Goal: Task Accomplishment & Management: Use online tool/utility

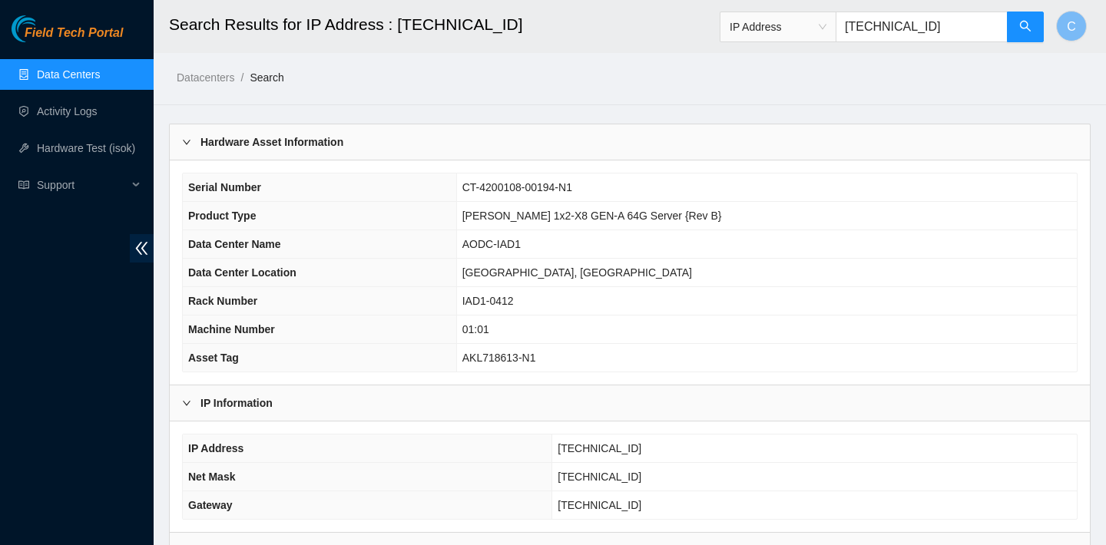
click at [100, 76] on link "Data Centers" at bounding box center [68, 74] width 63 height 12
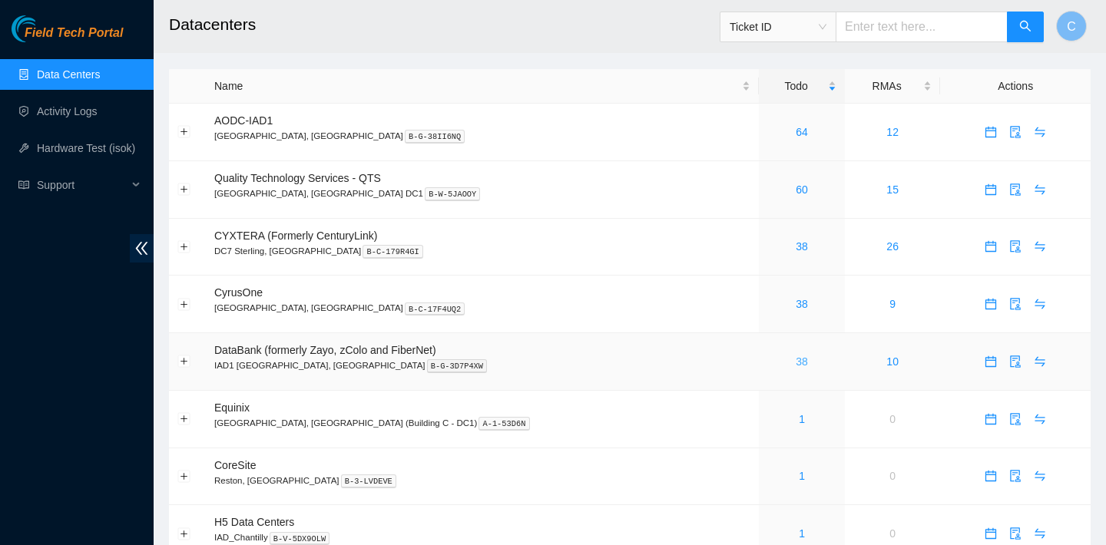
click at [795, 361] on link "38" at bounding box center [801, 361] width 12 height 12
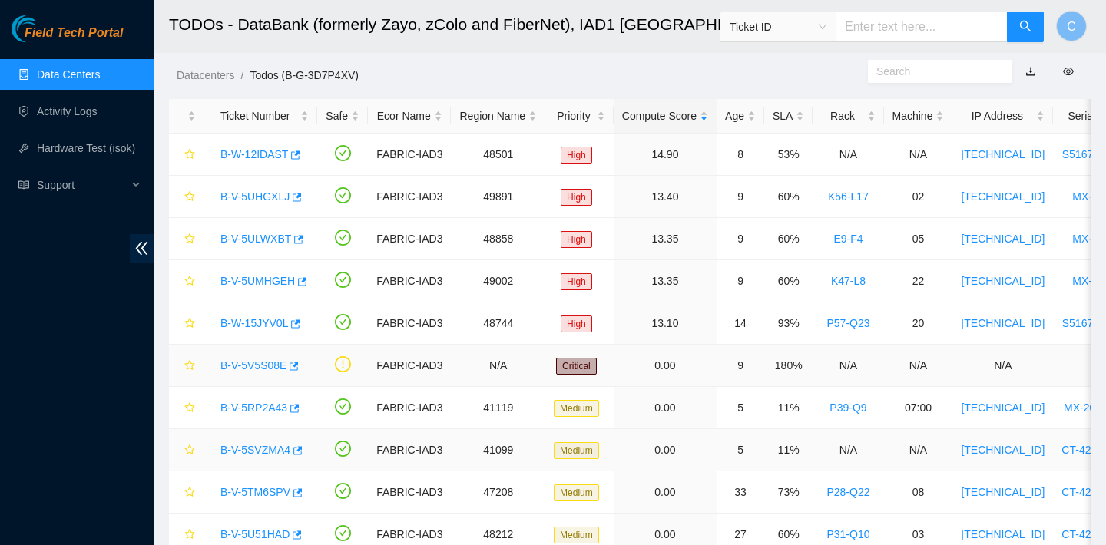
scroll to position [21, 0]
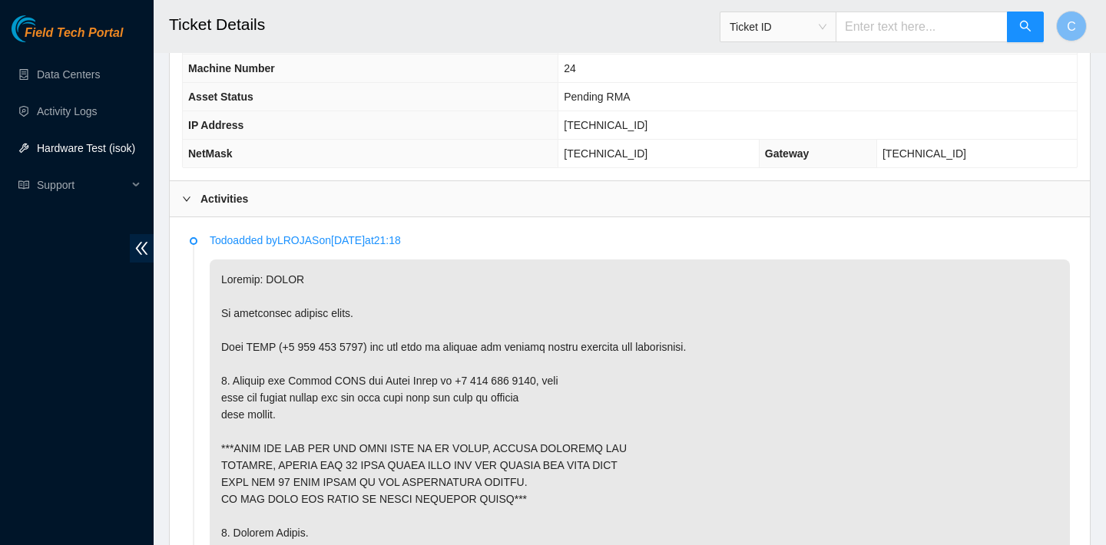
scroll to position [768, 0]
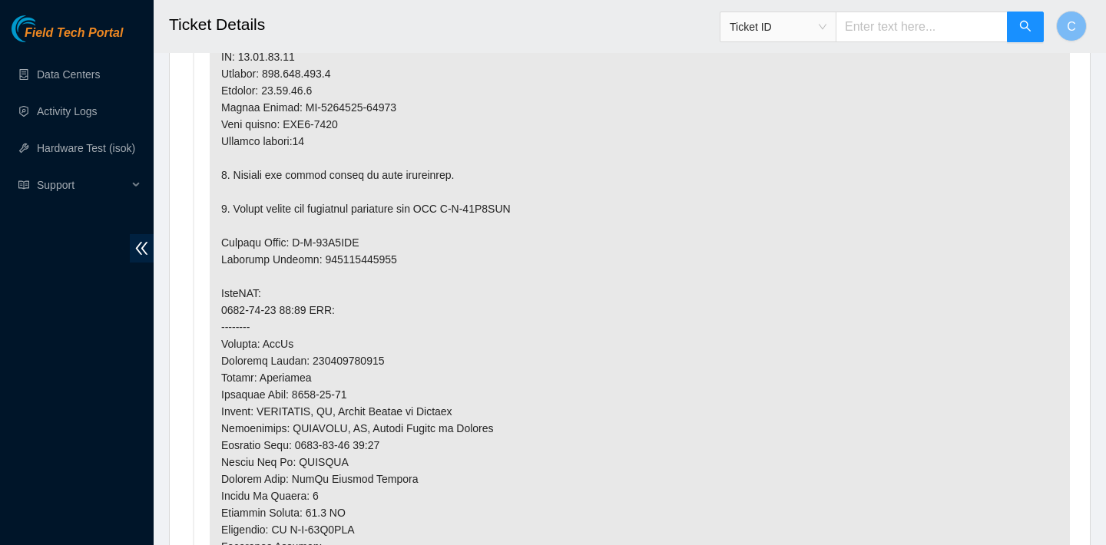
scroll to position [921, 0]
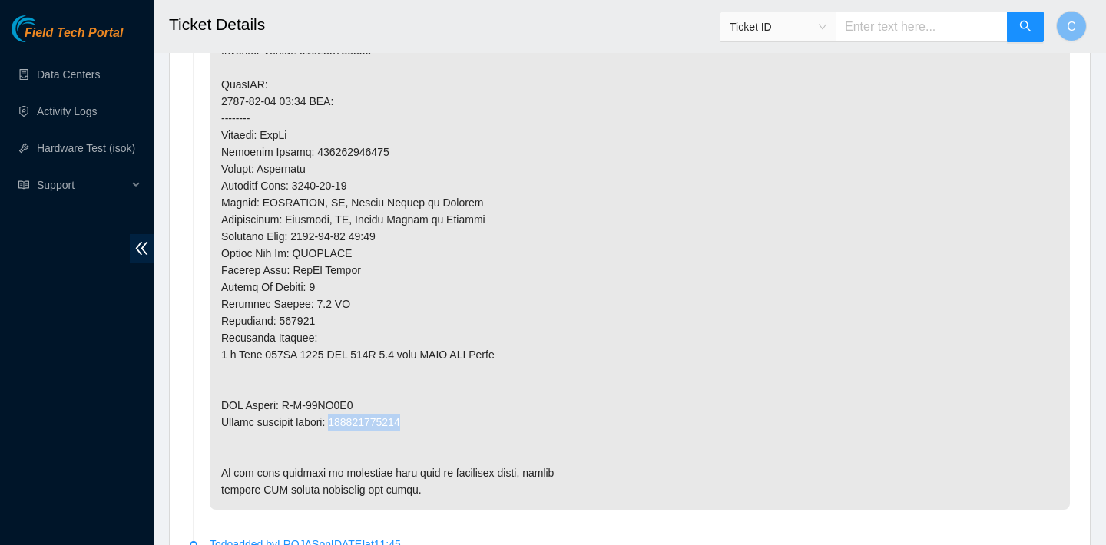
scroll to position [1195, 0]
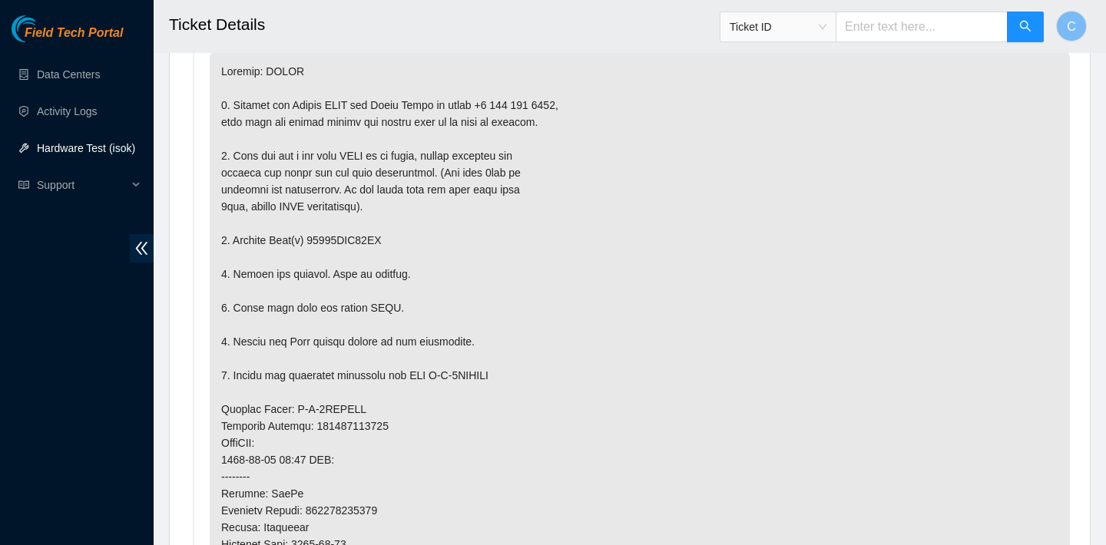
scroll to position [904, 0]
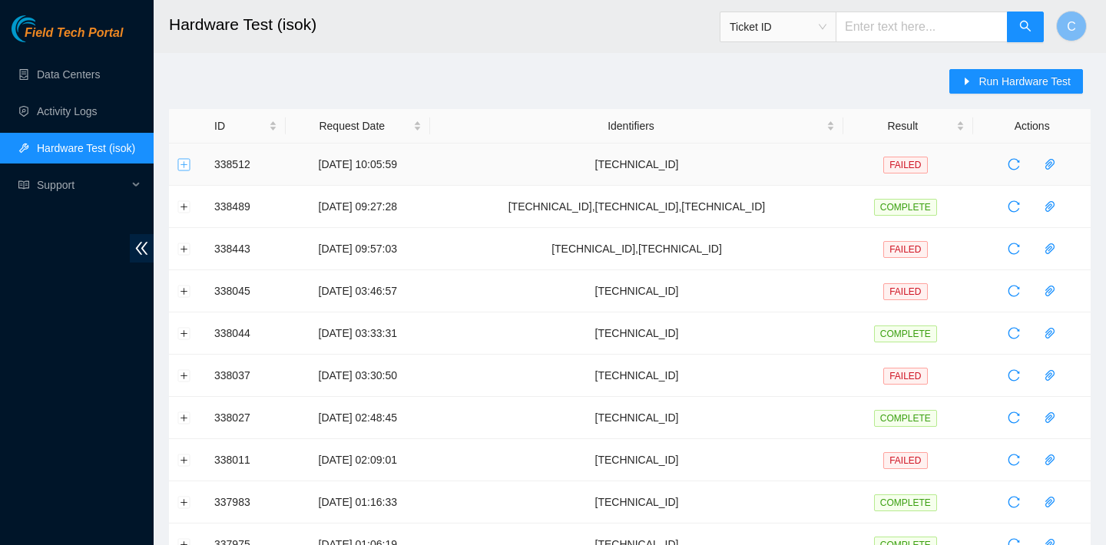
click at [184, 160] on button "Expand row" at bounding box center [184, 164] width 12 height 12
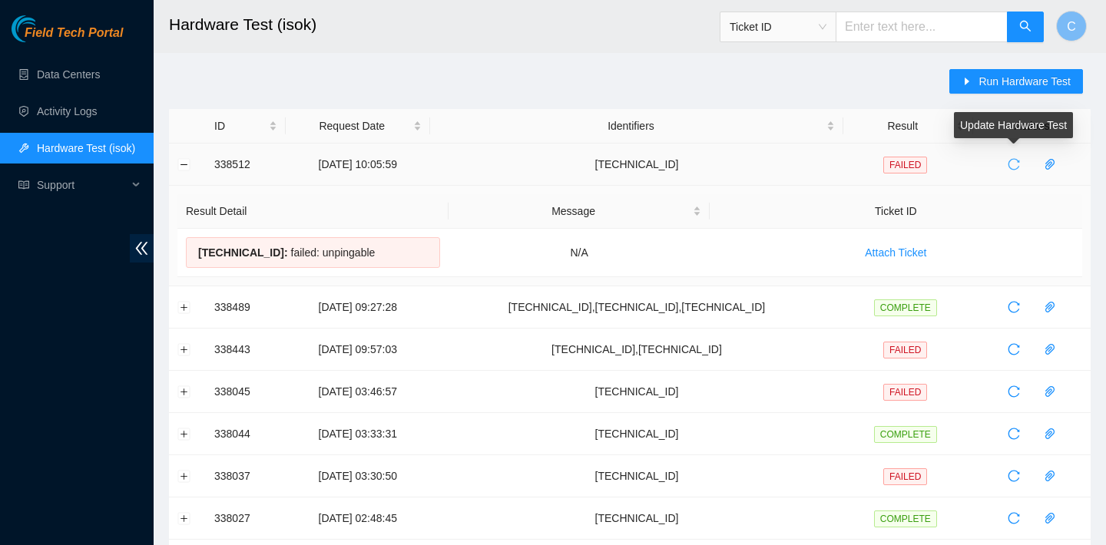
click at [1012, 158] on icon "reload" at bounding box center [1013, 164] width 12 height 12
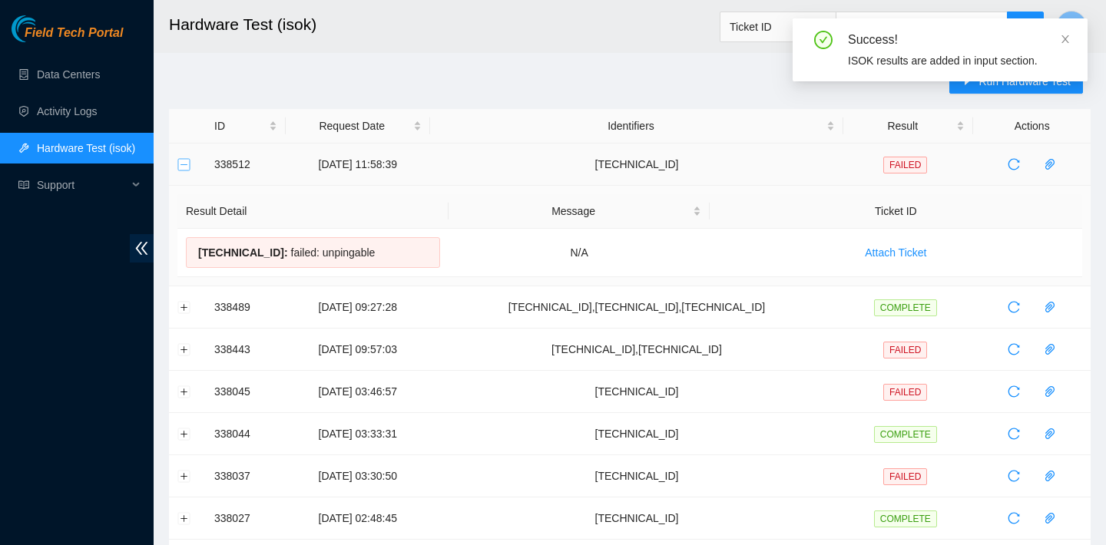
click at [187, 160] on button "Collapse row" at bounding box center [184, 164] width 12 height 12
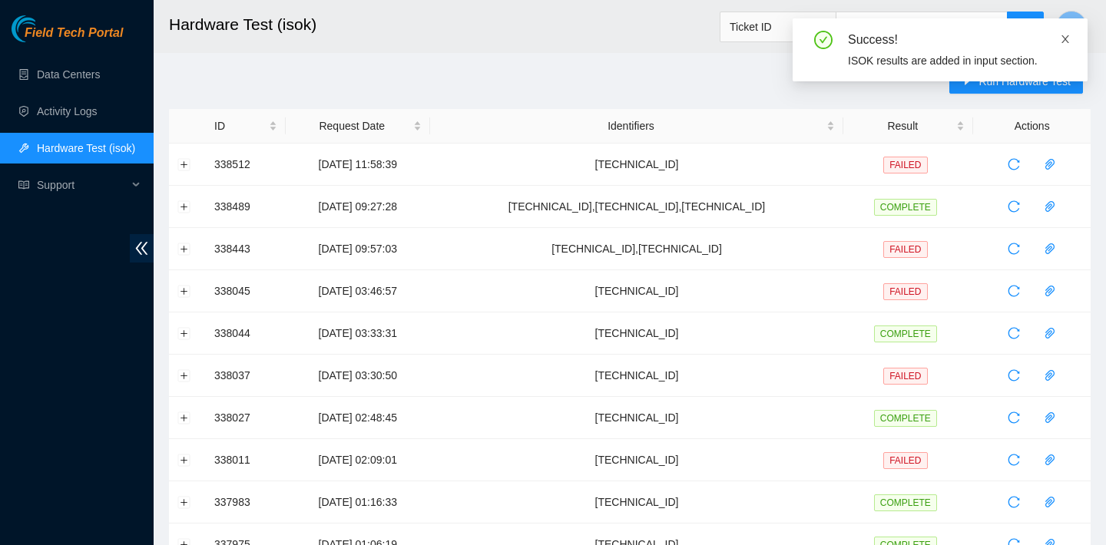
click at [1065, 44] on icon "close" at bounding box center [1064, 39] width 11 height 11
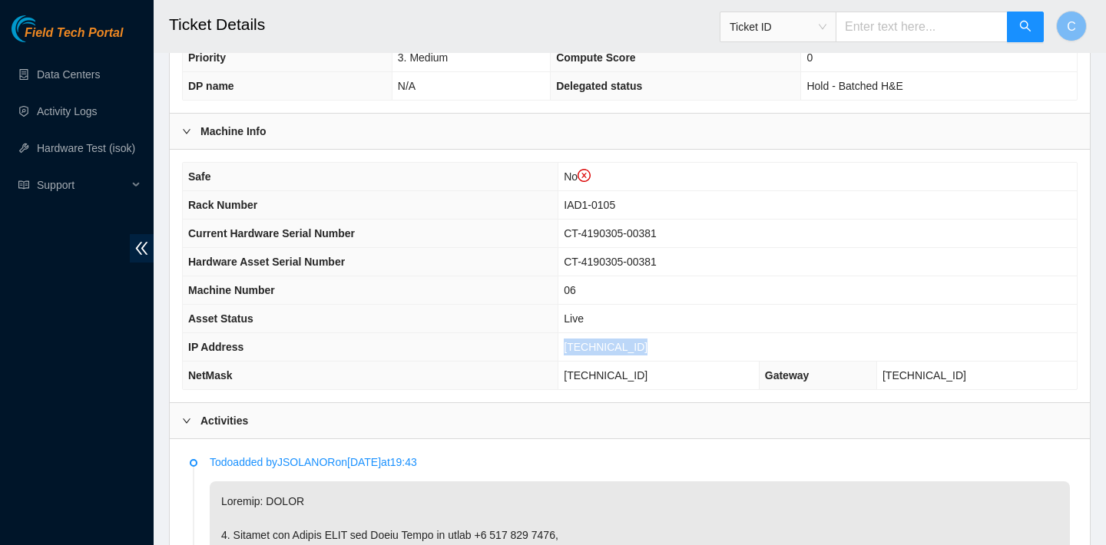
scroll to position [611, 0]
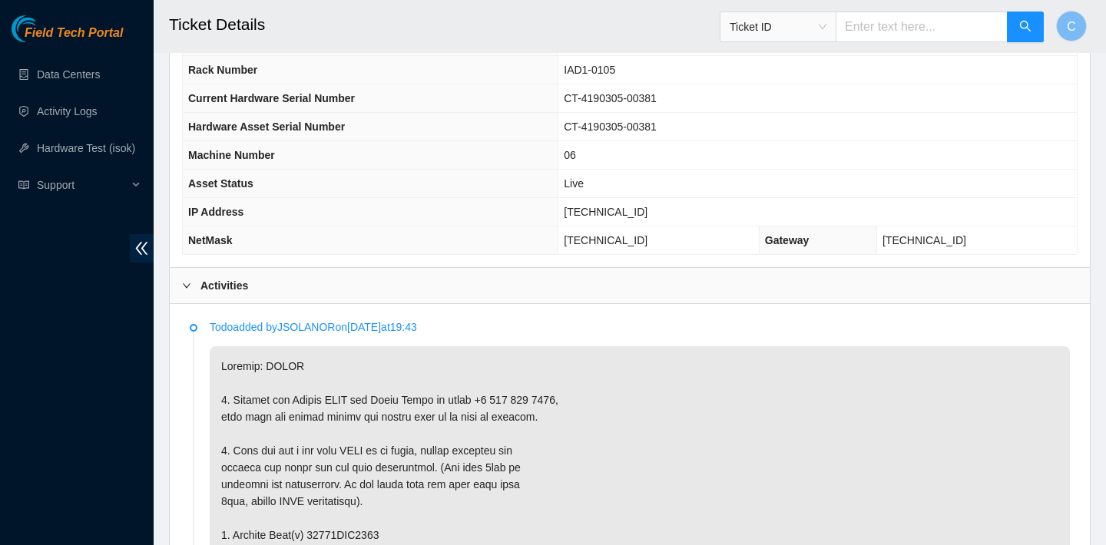
click at [746, 301] on div "Activities" at bounding box center [630, 285] width 920 height 35
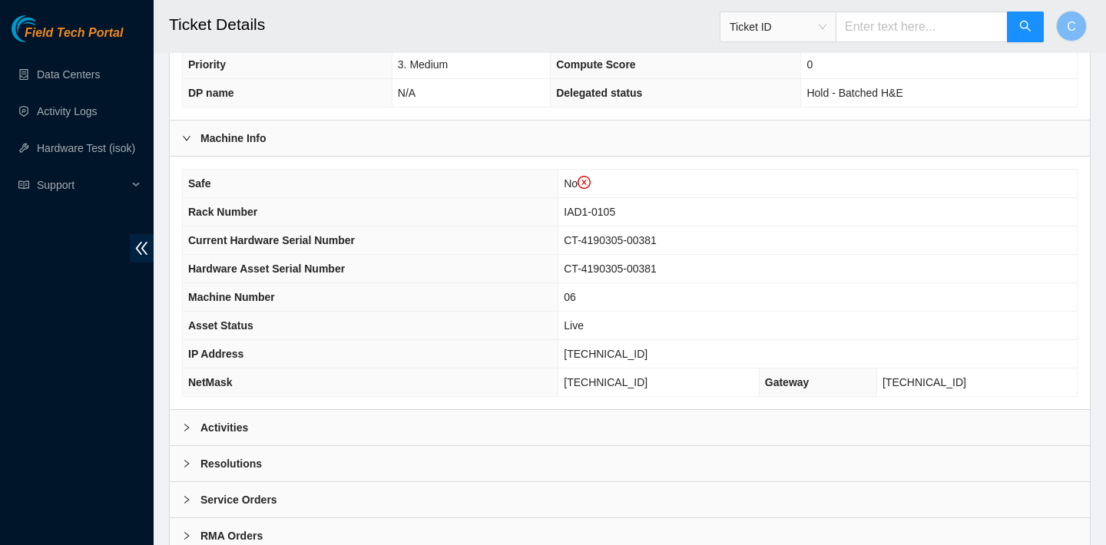
scroll to position [526, 0]
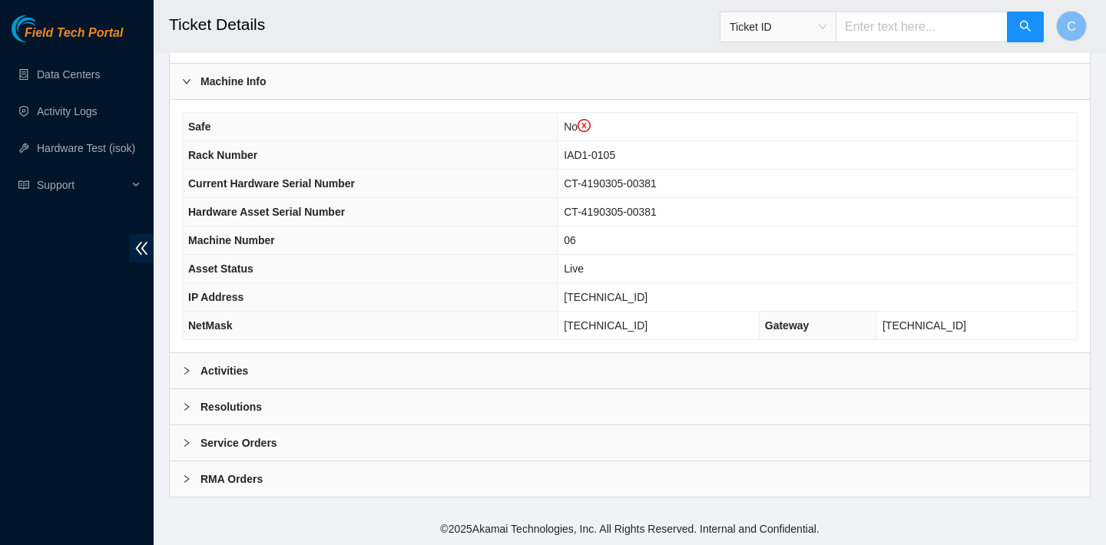
click at [653, 361] on div "Activities" at bounding box center [630, 370] width 920 height 35
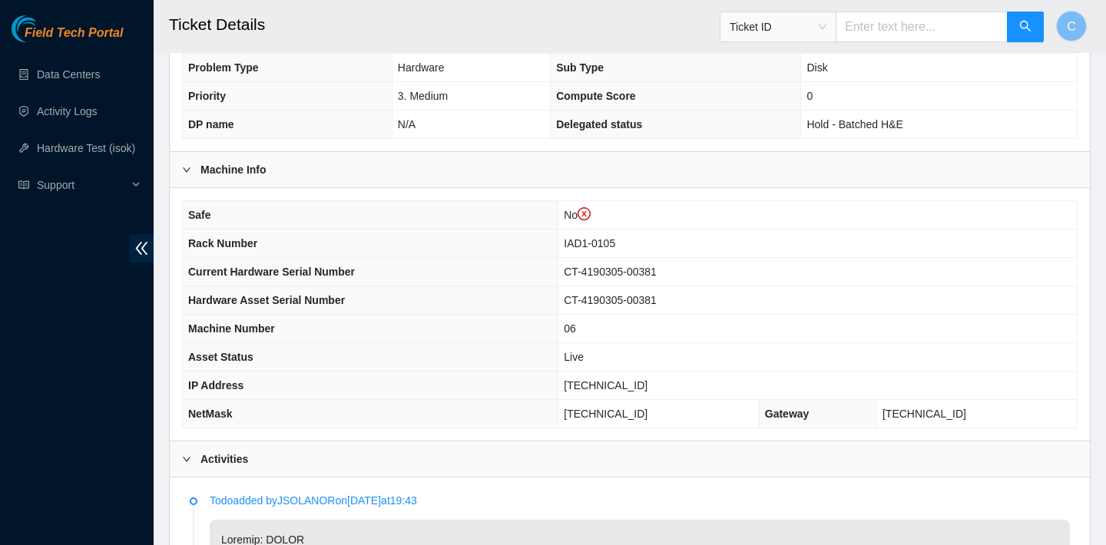
scroll to position [372, 0]
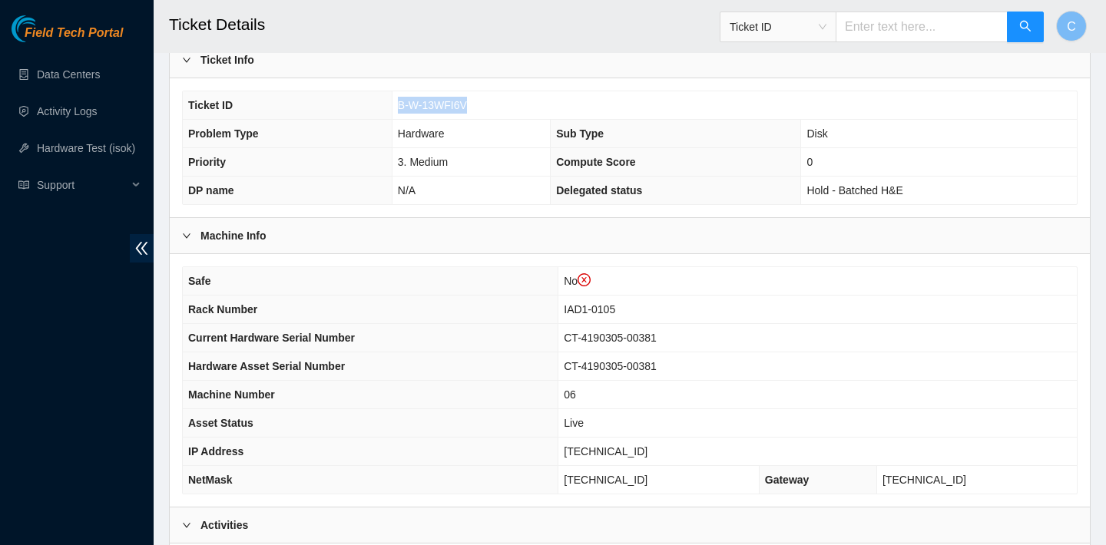
drag, startPoint x: 474, startPoint y: 102, endPoint x: 397, endPoint y: 101, distance: 77.5
click at [397, 101] on td "B-W-13WFI6V" at bounding box center [734, 105] width 685 height 28
copy span "B-W-13WFI6V"
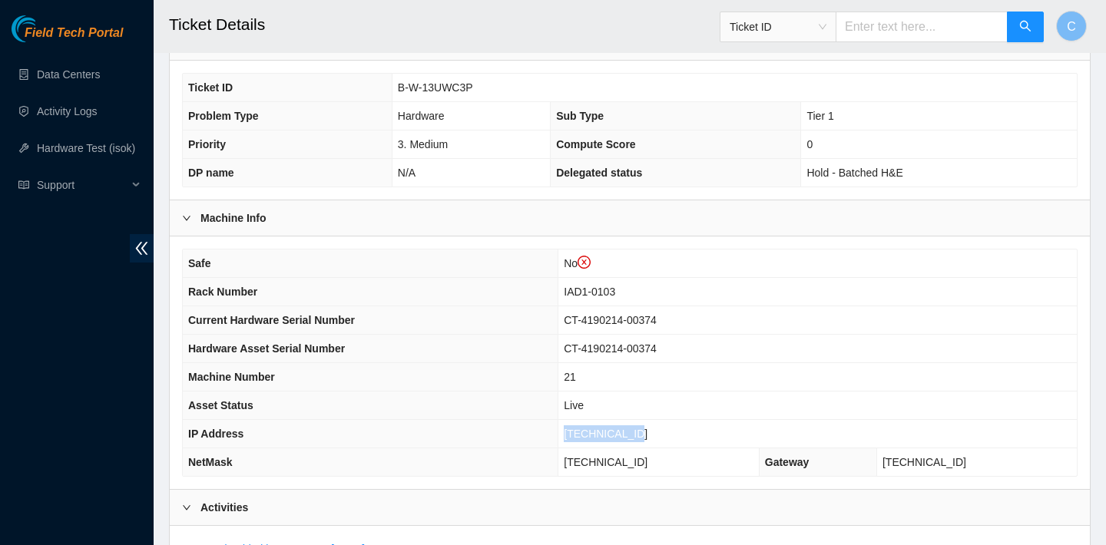
scroll to position [309, 0]
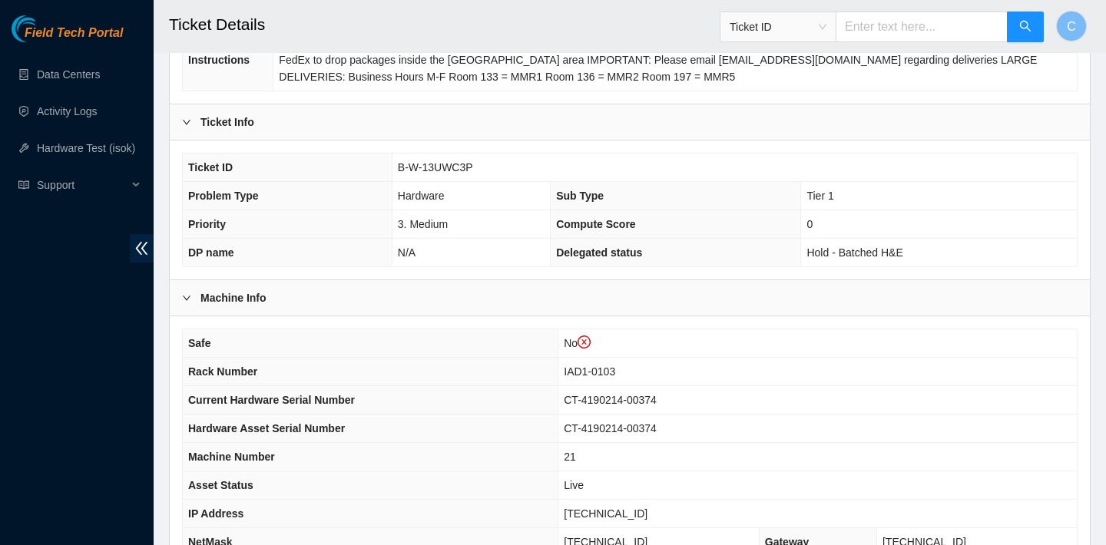
click at [494, 170] on td "B-W-13UWC3P" at bounding box center [734, 168] width 685 height 28
drag, startPoint x: 475, startPoint y: 162, endPoint x: 399, endPoint y: 165, distance: 76.1
click at [398, 165] on td "B-W-13UWC3P" at bounding box center [734, 168] width 685 height 28
copy span "B-W-13UWC3P"
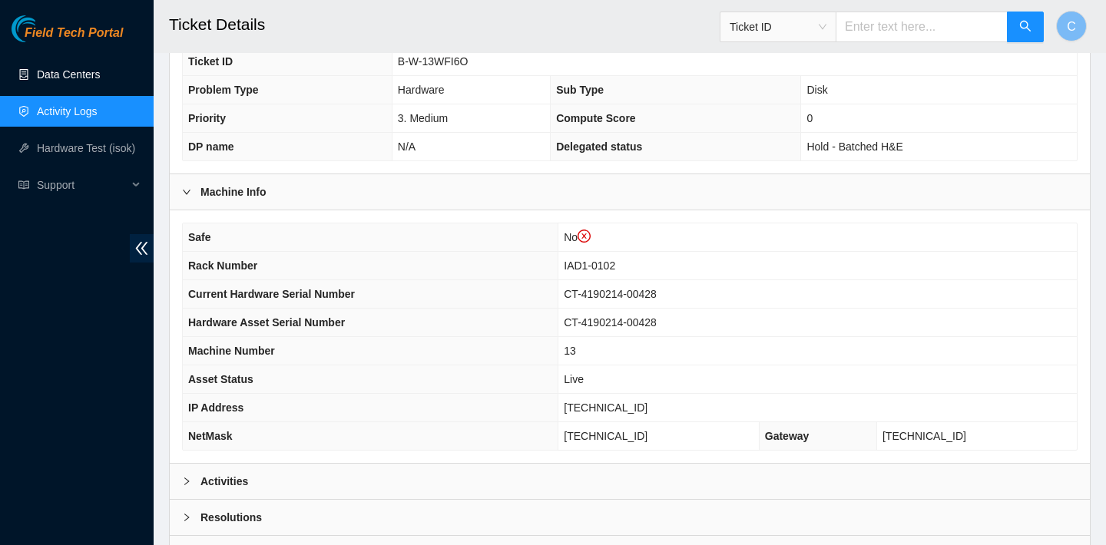
scroll to position [379, 0]
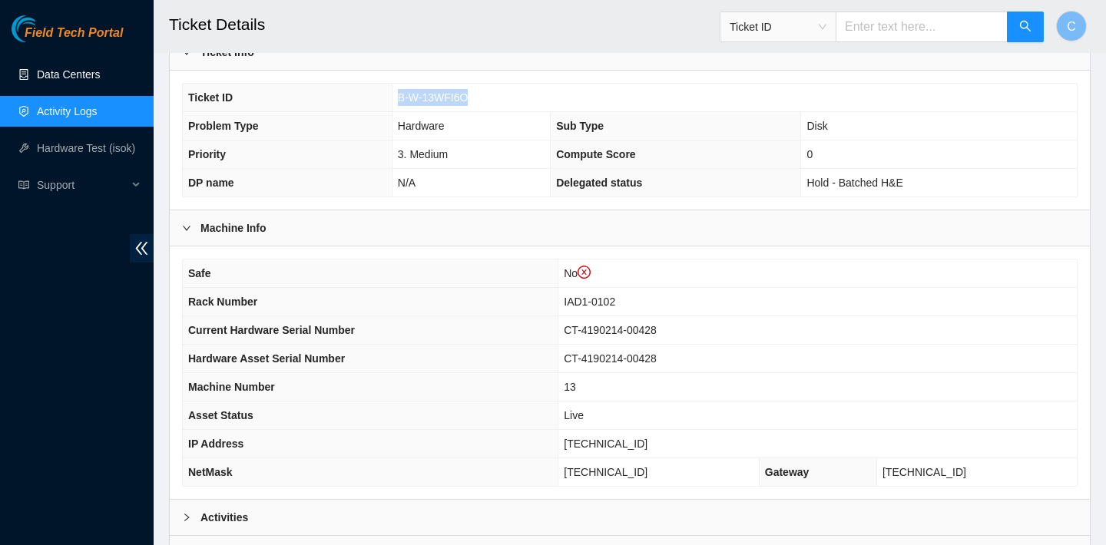
drag, startPoint x: 476, startPoint y: 97, endPoint x: 398, endPoint y: 96, distance: 77.5
click at [398, 96] on td "B-W-13WFI6O" at bounding box center [734, 98] width 685 height 28
copy span "B-W-13WFI6O"
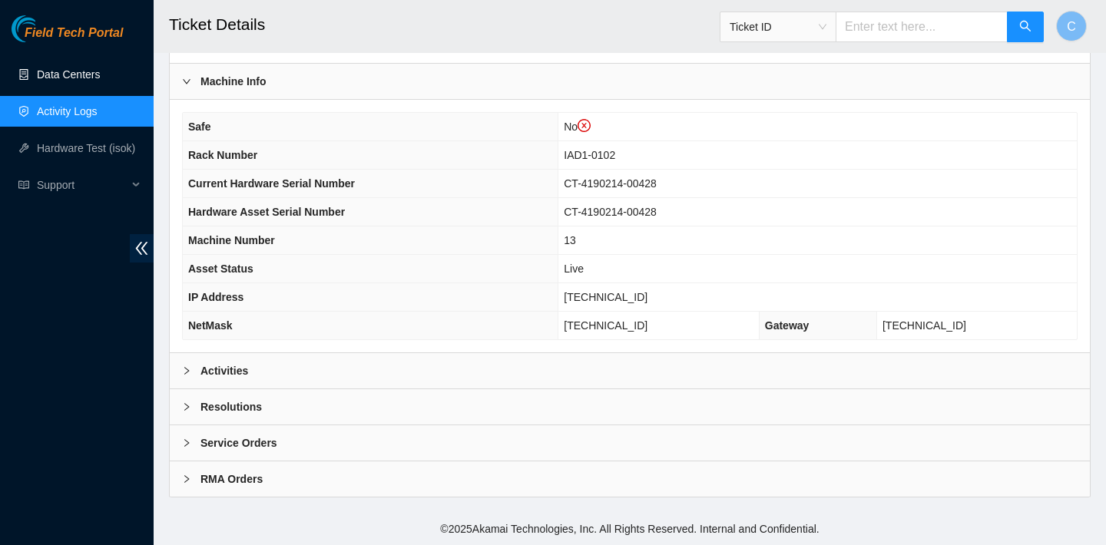
click at [387, 360] on div "Activities" at bounding box center [630, 370] width 920 height 35
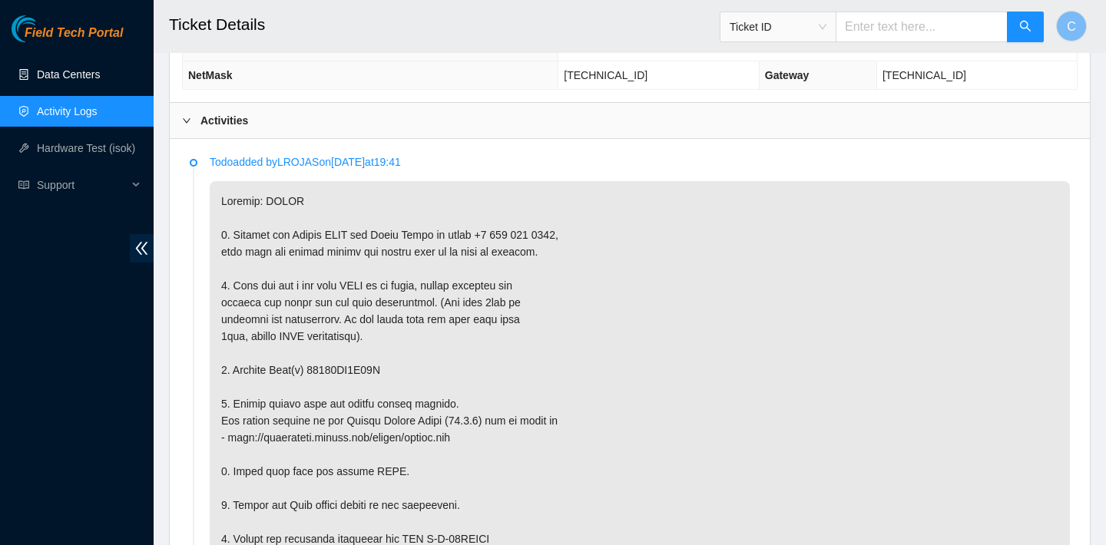
scroll to position [755, 0]
